Goal: Task Accomplishment & Management: Use online tool/utility

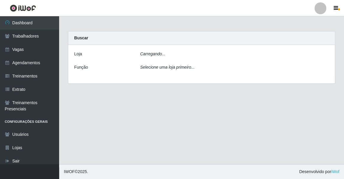
click at [183, 56] on div "Carregando..." at bounding box center [235, 55] width 198 height 9
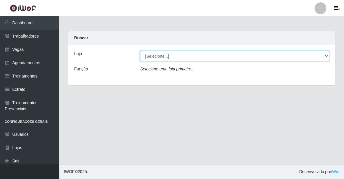
click at [184, 52] on select "[Selecione...] Famiglia Muccini - Ristorante [PERSON_NAME]" at bounding box center [234, 56] width 189 height 10
select select "267"
click at [140, 51] on select "[Selecione...] Famiglia Muccini - Ristorante [PERSON_NAME]" at bounding box center [234, 56] width 189 height 10
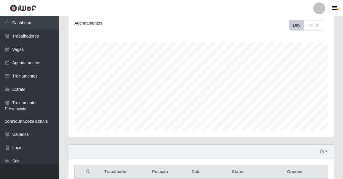
scroll to position [182, 0]
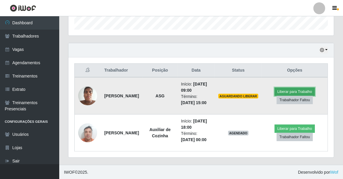
click at [288, 92] on button "Liberar para Trabalho" at bounding box center [294, 92] width 40 height 8
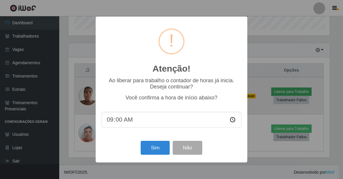
scroll to position [123, 262]
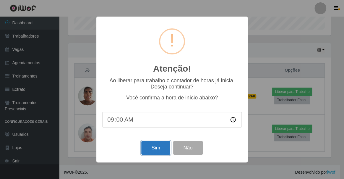
click at [157, 148] on button "Sim" at bounding box center [155, 148] width 29 height 14
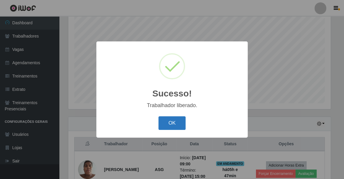
click at [168, 123] on button "OK" at bounding box center [173, 123] width 28 height 14
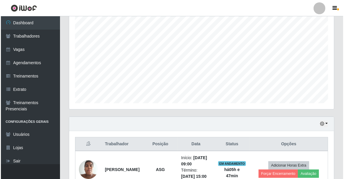
scroll to position [162, 0]
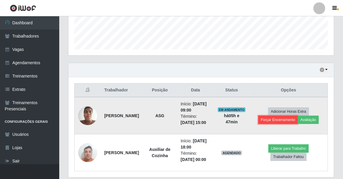
click at [276, 122] on button "Forçar Encerramento" at bounding box center [278, 120] width 40 height 8
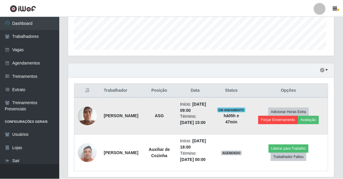
scroll to position [123, 262]
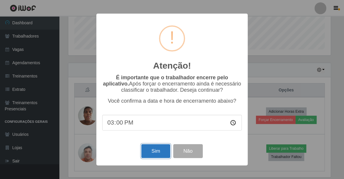
click at [154, 150] on button "Sim" at bounding box center [155, 151] width 29 height 14
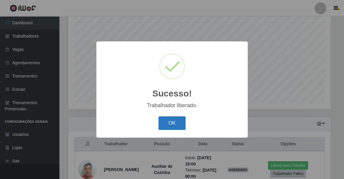
click at [171, 123] on button "OK" at bounding box center [173, 123] width 28 height 14
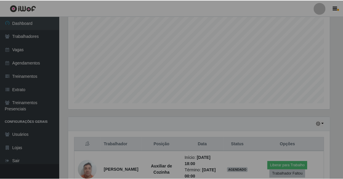
scroll to position [123, 265]
